Goal: Task Accomplishment & Management: Manage account settings

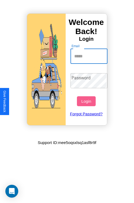
click at [89, 56] on input "Email" at bounding box center [88, 56] width 37 height 15
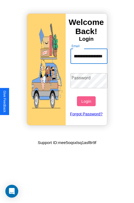
scroll to position [0, 34]
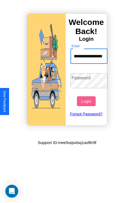
type input "**********"
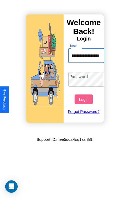
scroll to position [0, 0]
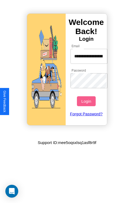
click at [87, 101] on button "Login" at bounding box center [86, 101] width 18 height 10
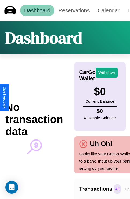
scroll to position [0, 38]
